Goal: Transaction & Acquisition: Obtain resource

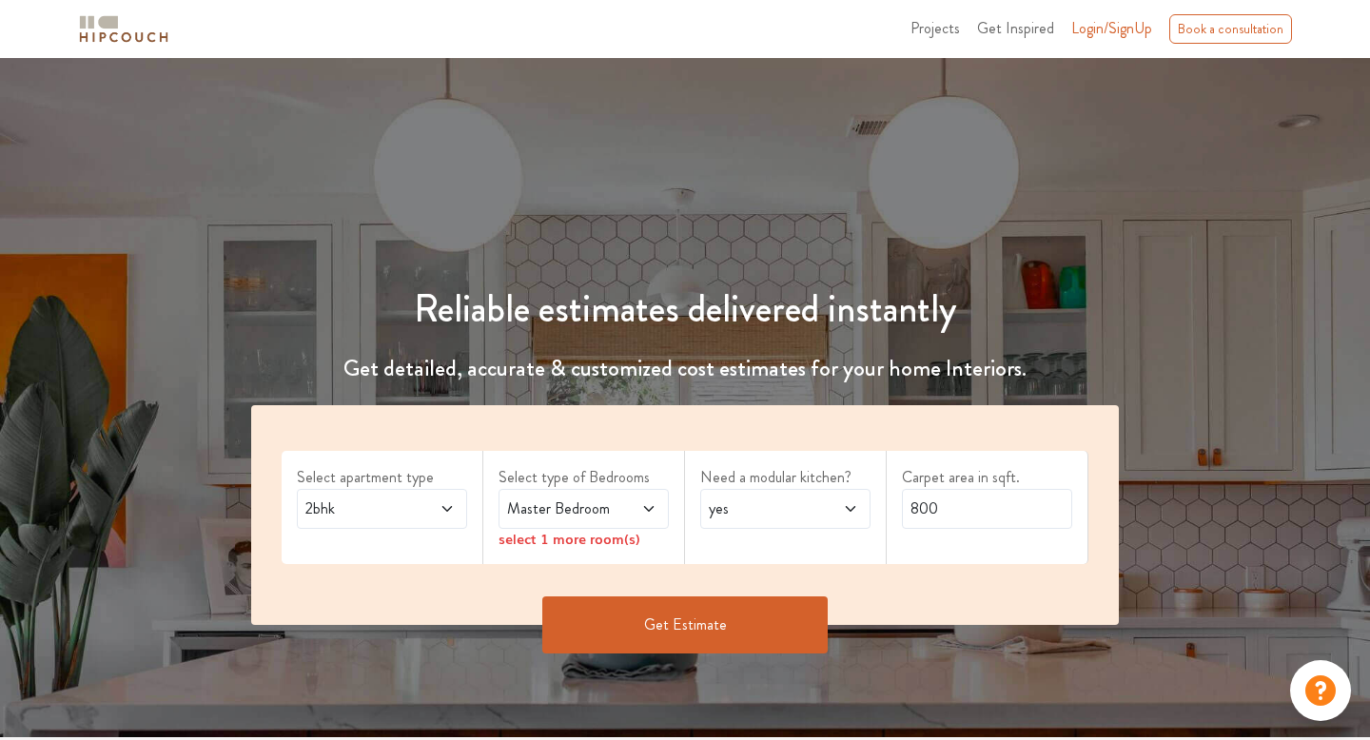
click at [448, 507] on icon at bounding box center [447, 508] width 15 height 15
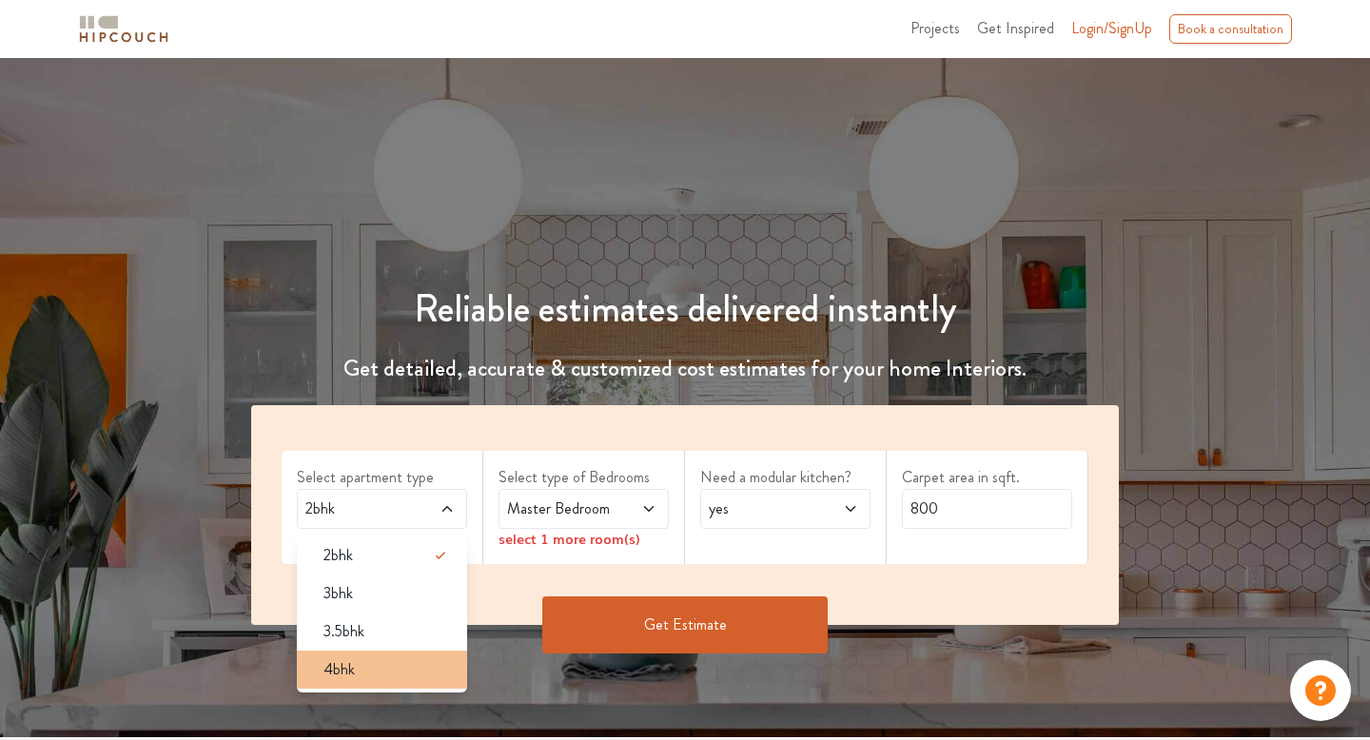
click at [365, 678] on div "4bhk" at bounding box center [387, 670] width 159 height 23
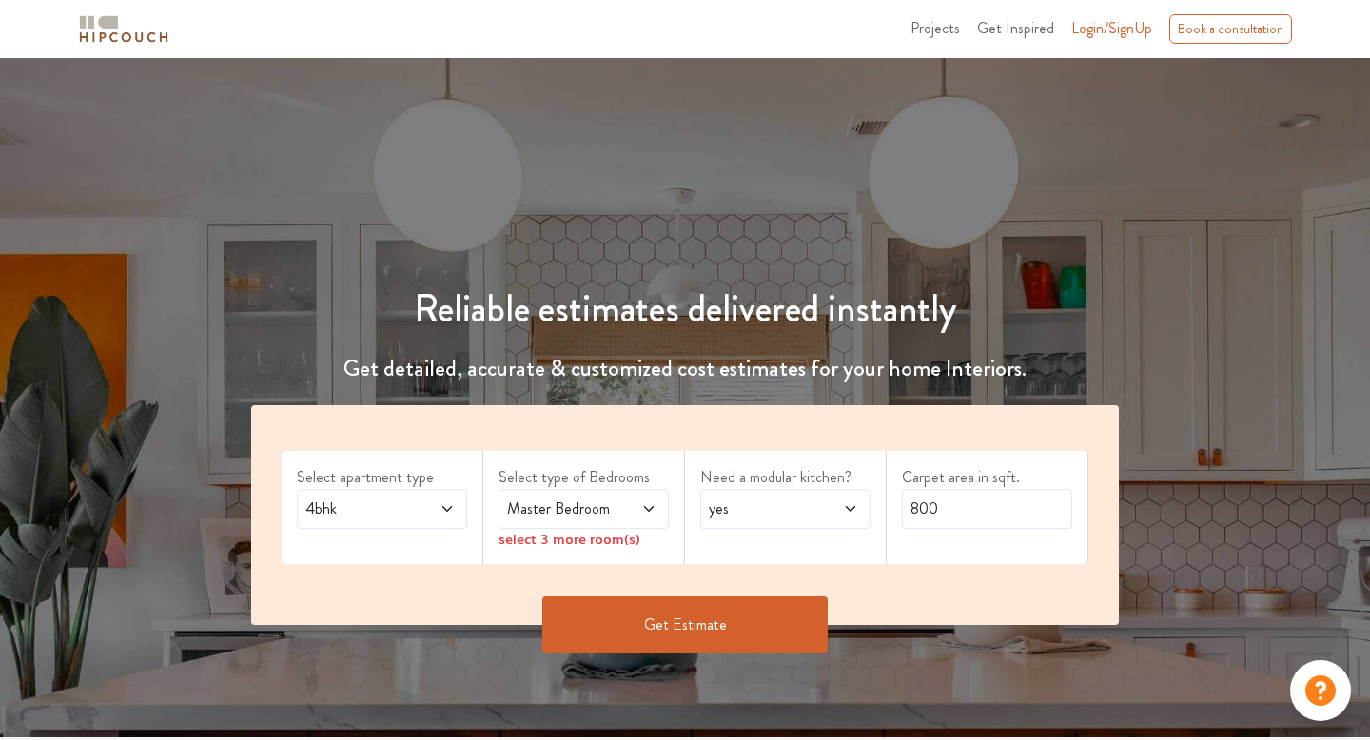
click at [639, 508] on span at bounding box center [638, 509] width 38 height 23
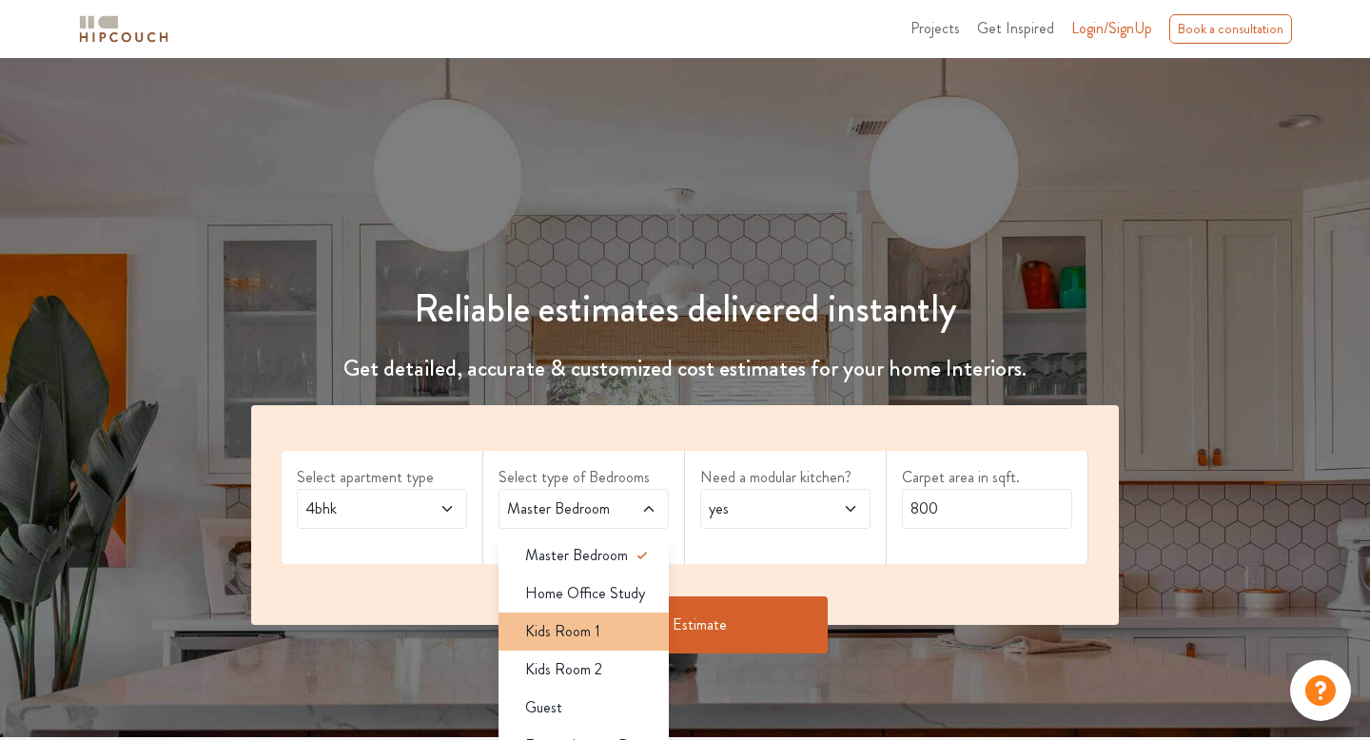
click at [579, 638] on span "Kids Room 1" at bounding box center [562, 631] width 75 height 23
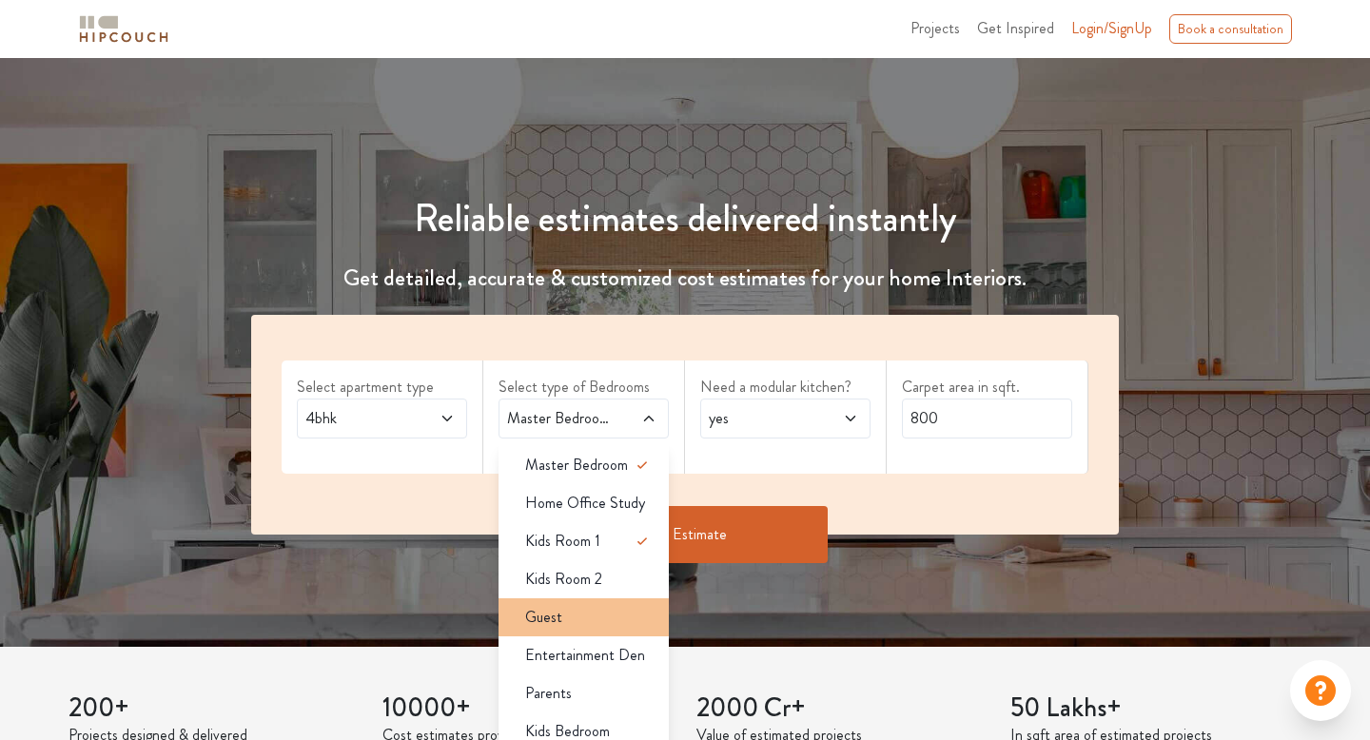
scroll to position [87, 0]
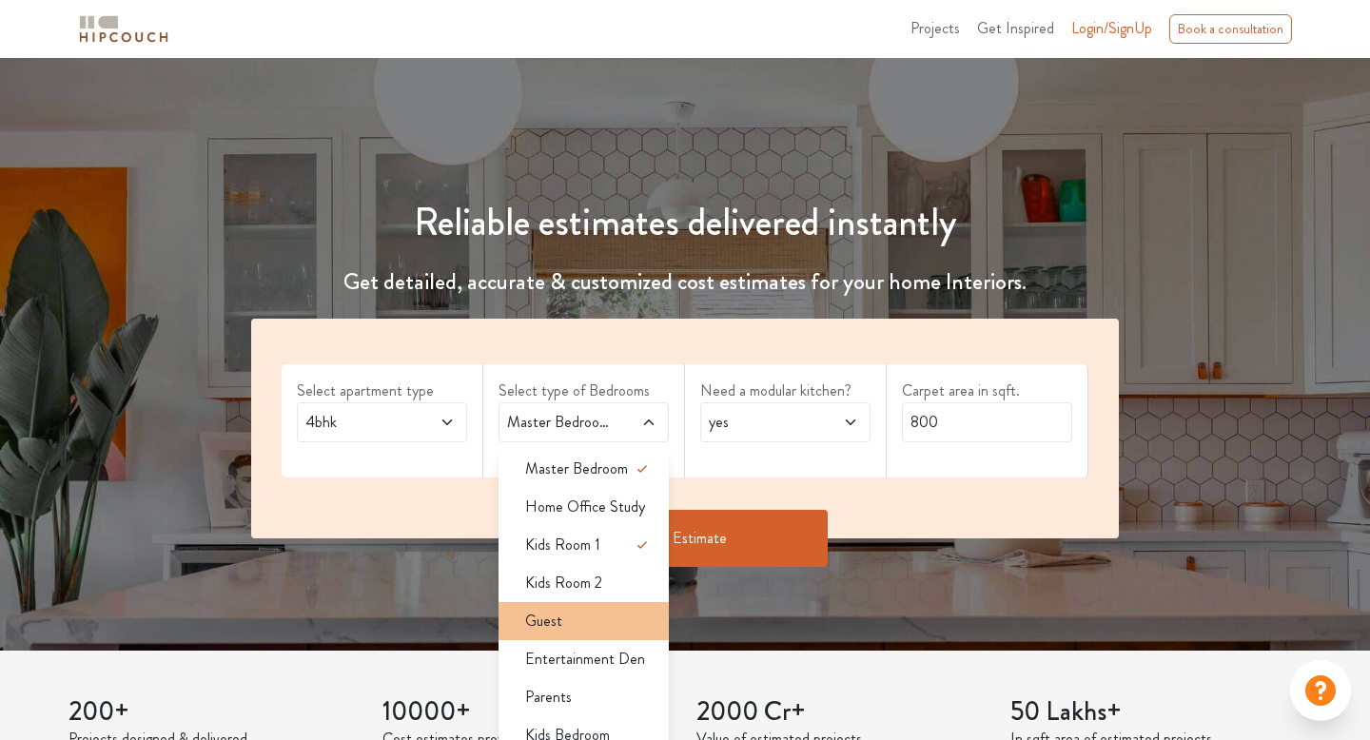
click at [639, 620] on div "Guest" at bounding box center [589, 621] width 159 height 23
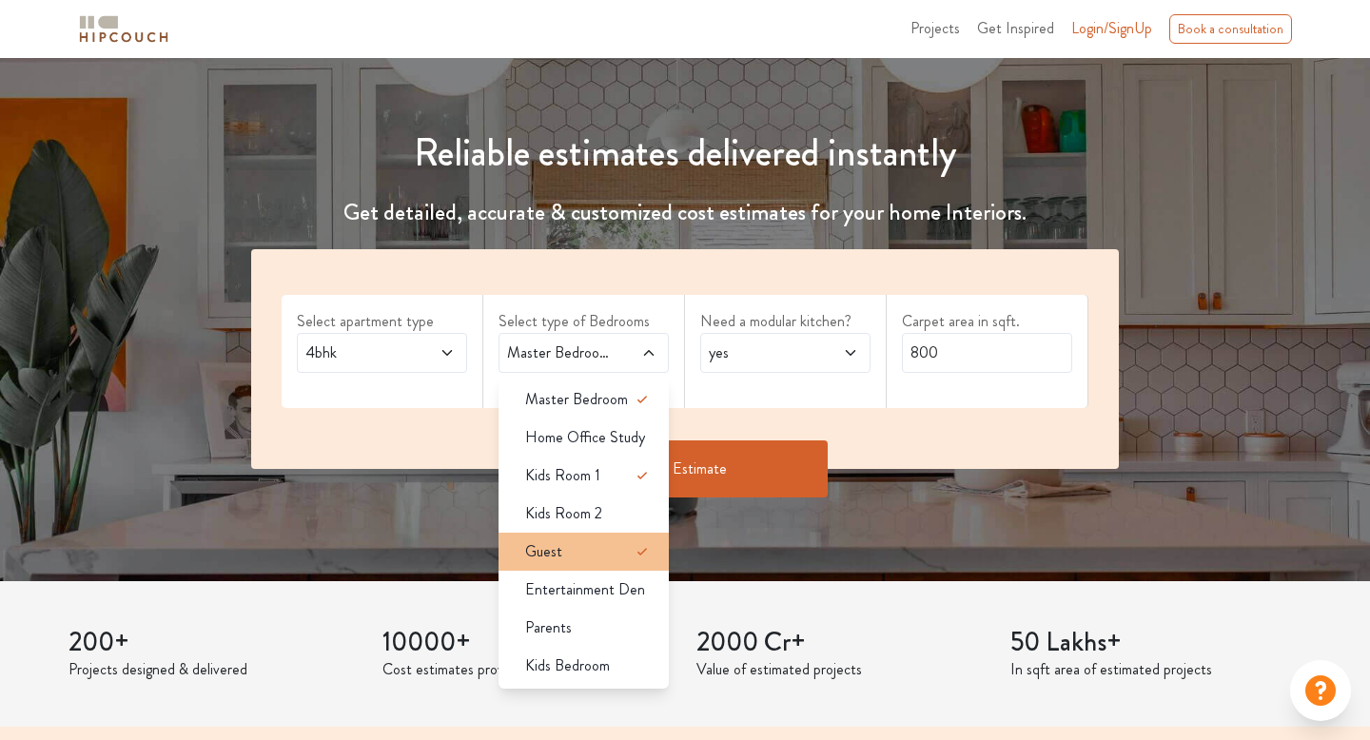
scroll to position [166, 0]
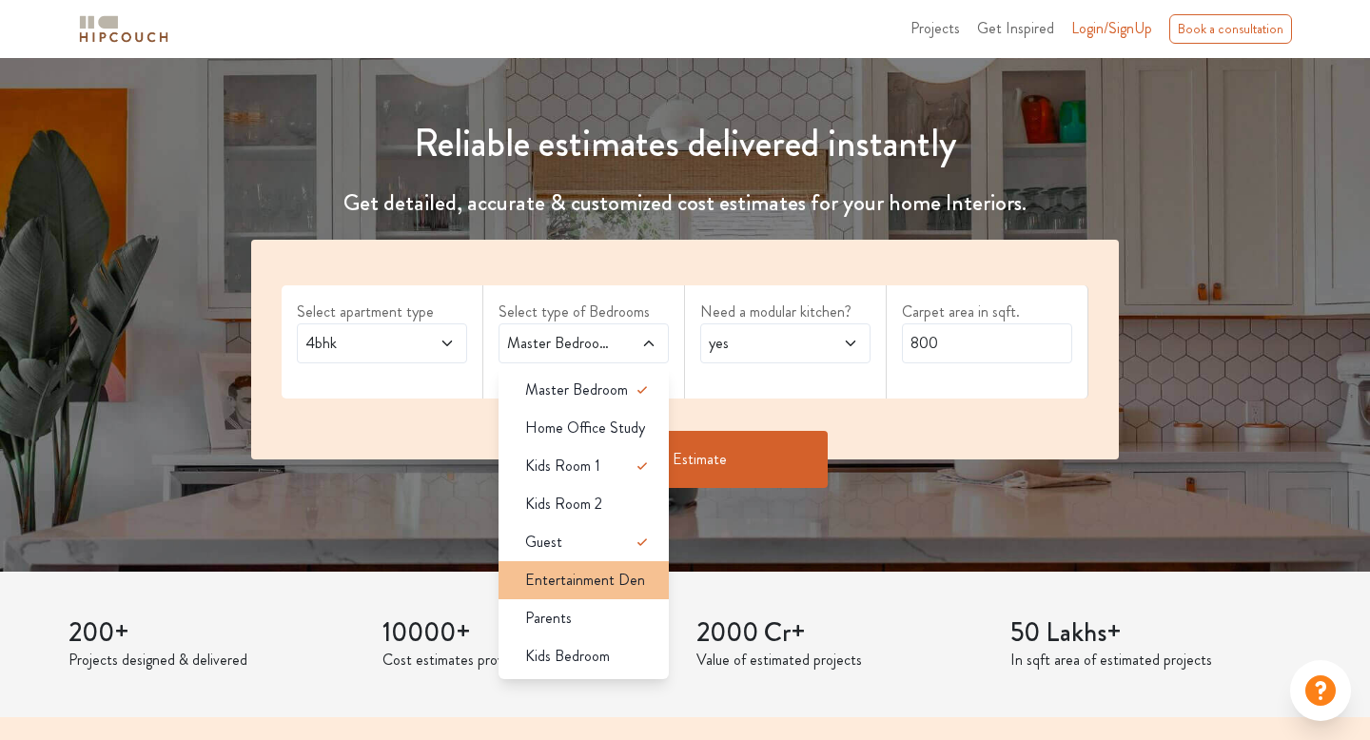
click at [571, 588] on span "Entertainment Den" at bounding box center [585, 580] width 120 height 23
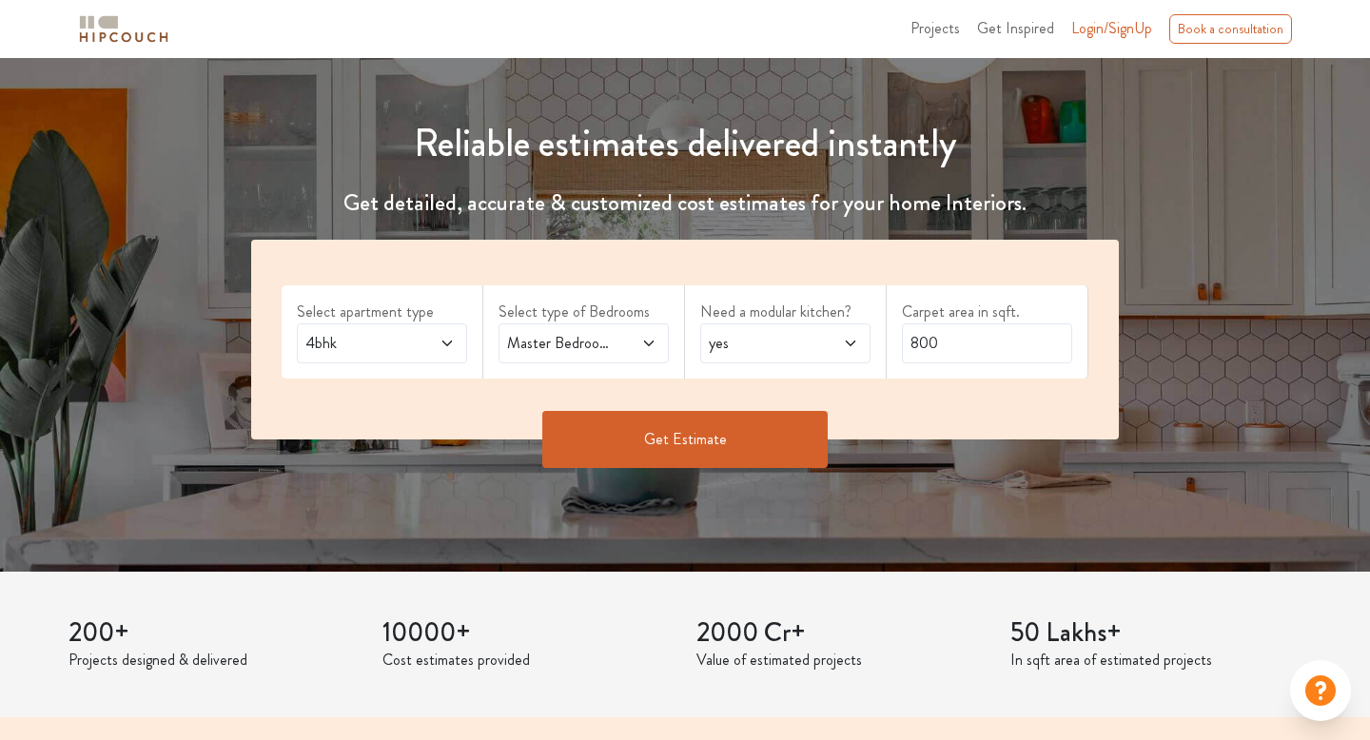
click at [847, 342] on icon at bounding box center [851, 344] width 10 height 6
drag, startPoint x: 959, startPoint y: 339, endPoint x: 863, endPoint y: 335, distance: 96.2
click at [864, 337] on div "Select apartment type 4bhk Select type of Bedrooms Master Bedroom,Kids Room 1,G…" at bounding box center [685, 340] width 868 height 200
type input "2000"
click at [643, 443] on button "Get Estimate" at bounding box center [684, 439] width 285 height 57
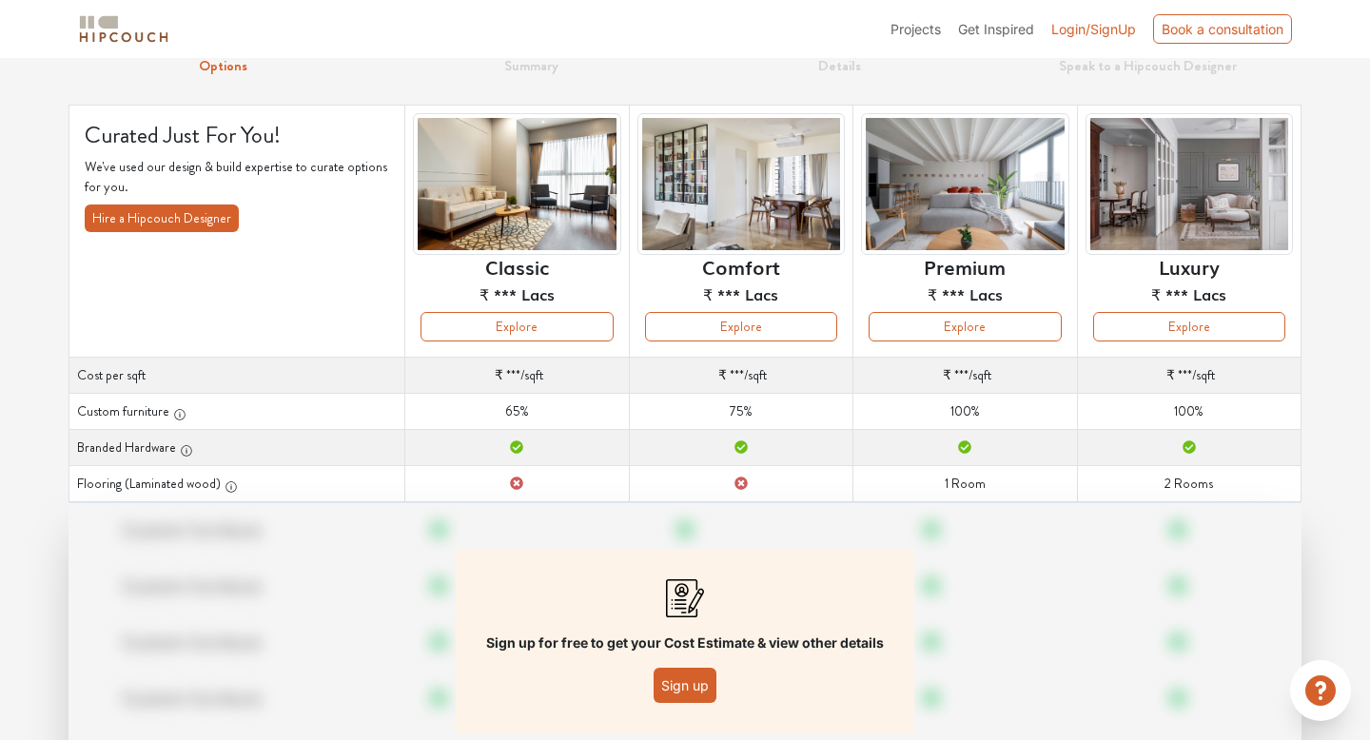
scroll to position [196, 0]
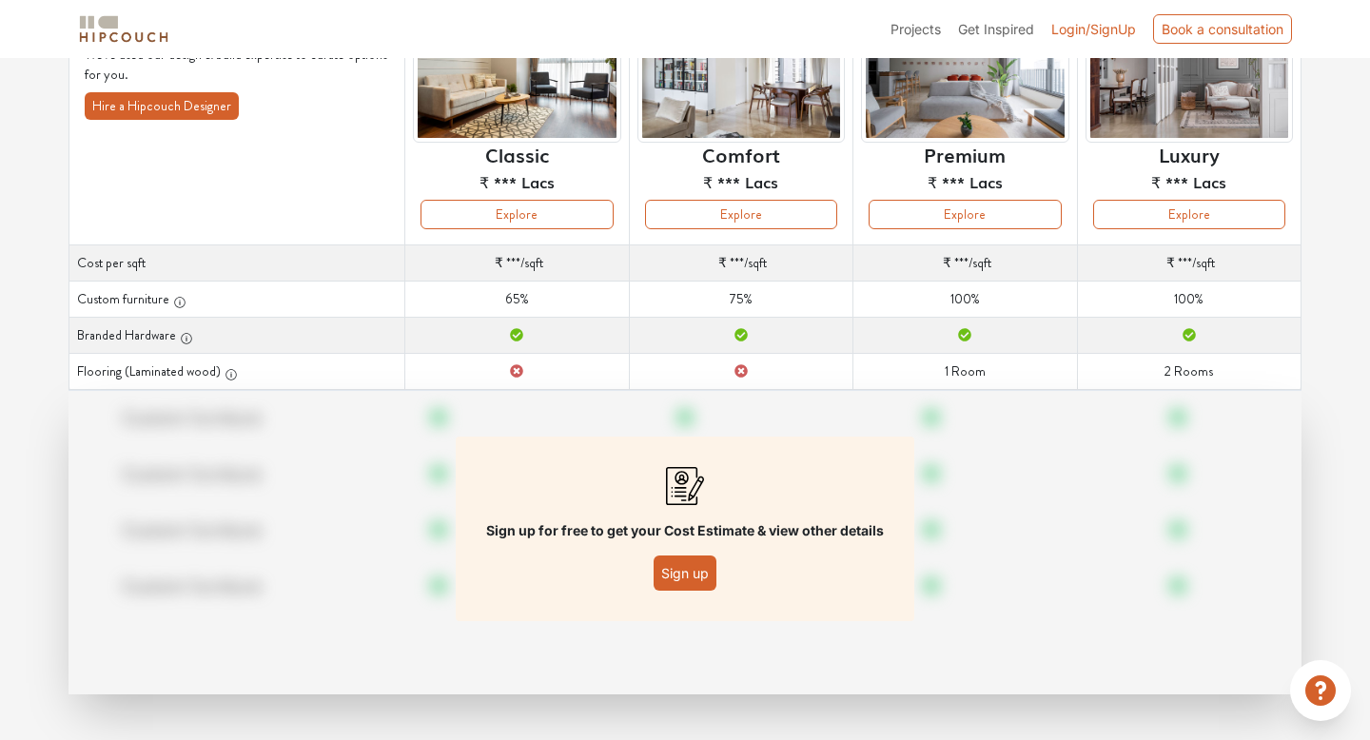
click at [694, 569] on button "Sign up" at bounding box center [685, 573] width 63 height 35
